Goal: Task Accomplishment & Management: Use online tool/utility

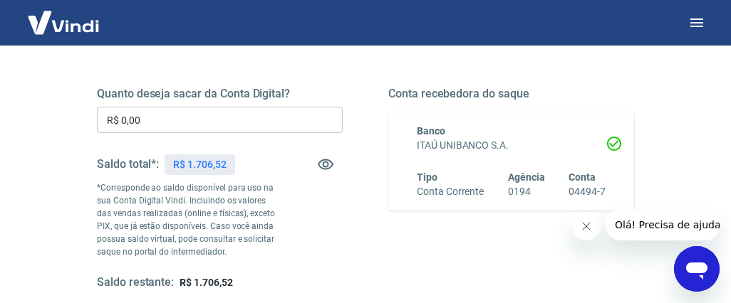
scroll to position [199, 0]
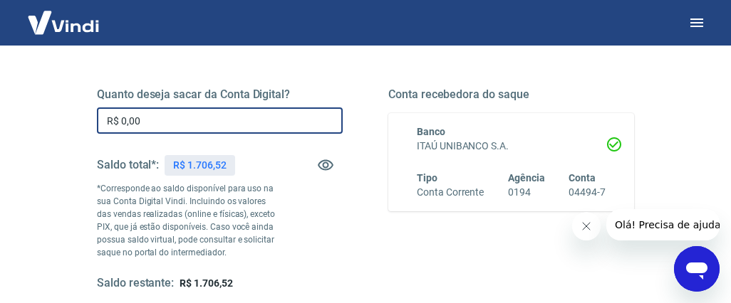
click at [149, 124] on input "R$ 0,00" at bounding box center [220, 121] width 246 height 26
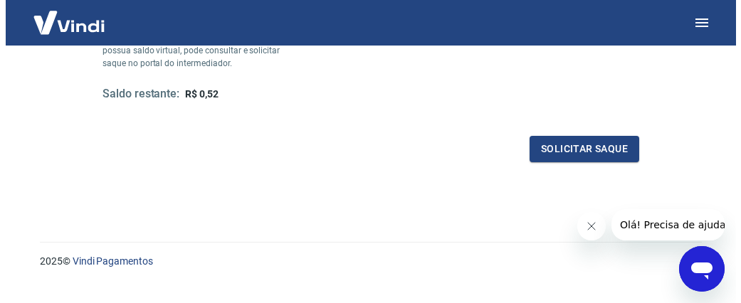
scroll to position [389, 0]
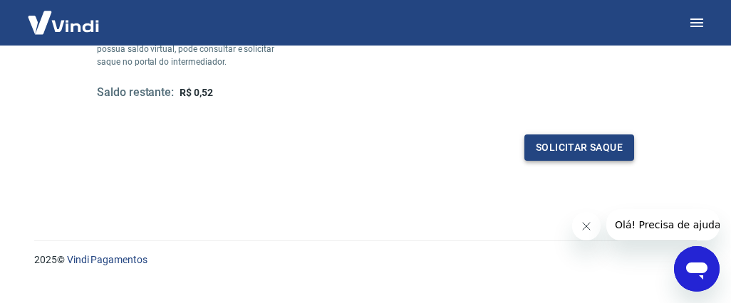
type input "R$ 1.706,00"
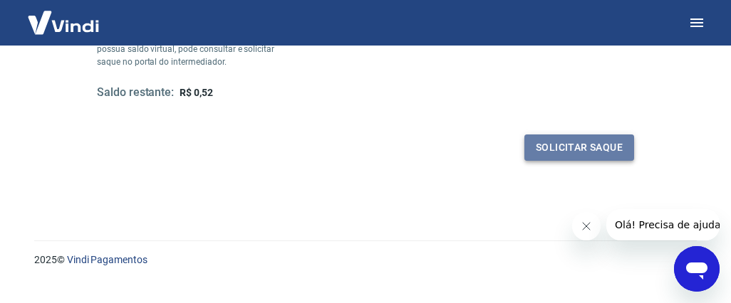
click at [573, 142] on button "Solicitar saque" at bounding box center [579, 148] width 110 height 26
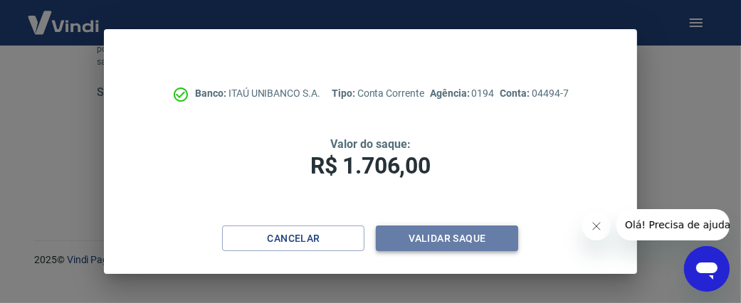
click at [446, 236] on button "Validar saque" at bounding box center [447, 239] width 142 height 26
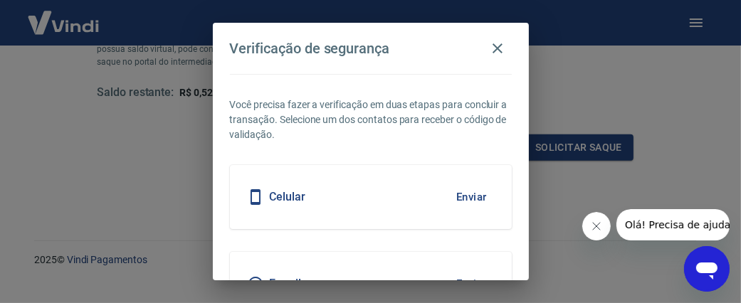
scroll to position [57, 0]
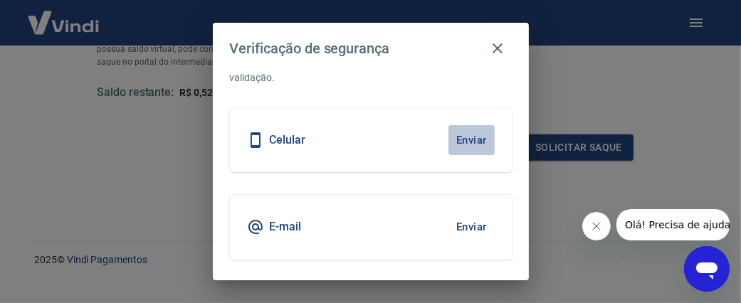
click at [459, 137] on button "Enviar" at bounding box center [472, 140] width 46 height 30
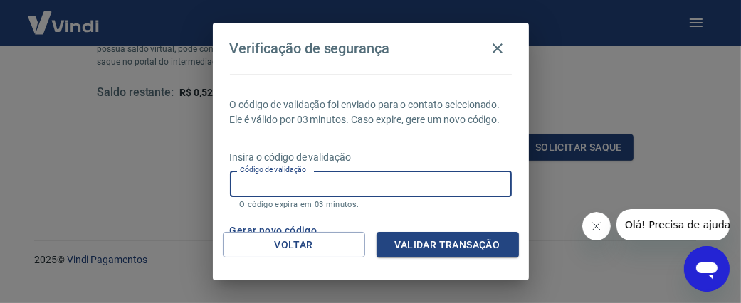
click at [380, 195] on input "Código de validação" at bounding box center [371, 184] width 282 height 26
type input "643759"
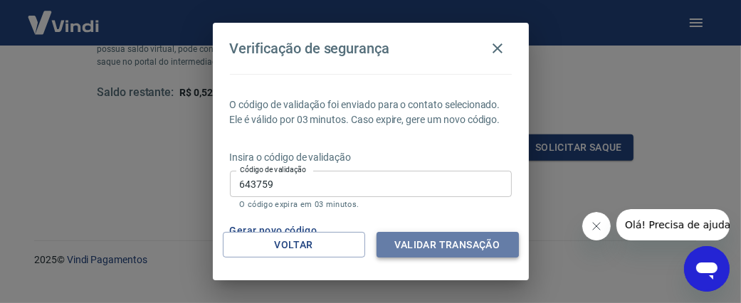
click at [443, 241] on button "Validar transação" at bounding box center [448, 245] width 142 height 26
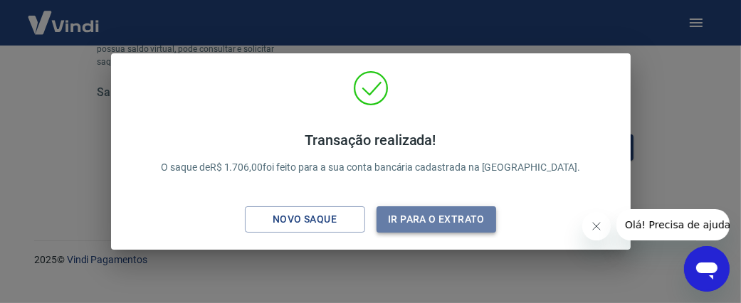
click at [428, 217] on button "Ir para o extrato" at bounding box center [437, 219] width 120 height 26
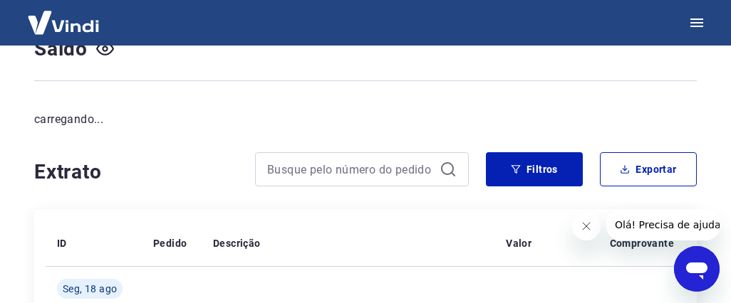
scroll to position [389, 0]
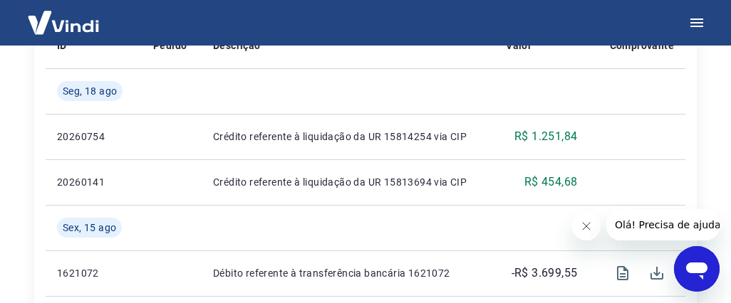
click at [68, 18] on img at bounding box center [63, 22] width 93 height 43
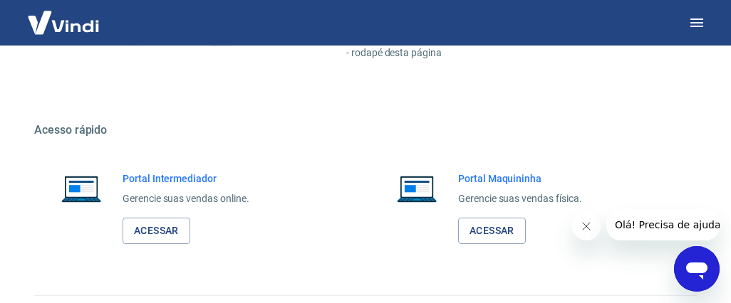
scroll to position [848, 0]
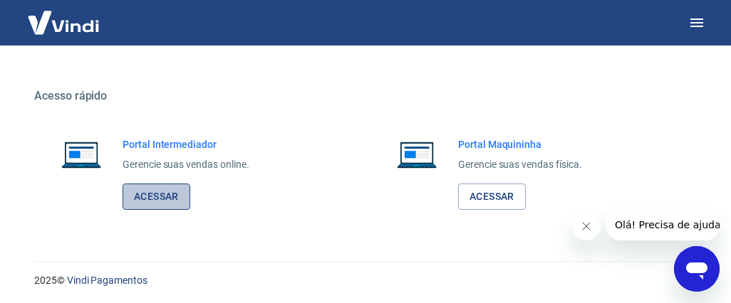
click at [153, 190] on link "Acessar" at bounding box center [156, 197] width 68 height 26
